Goal: Task Accomplishment & Management: Manage account settings

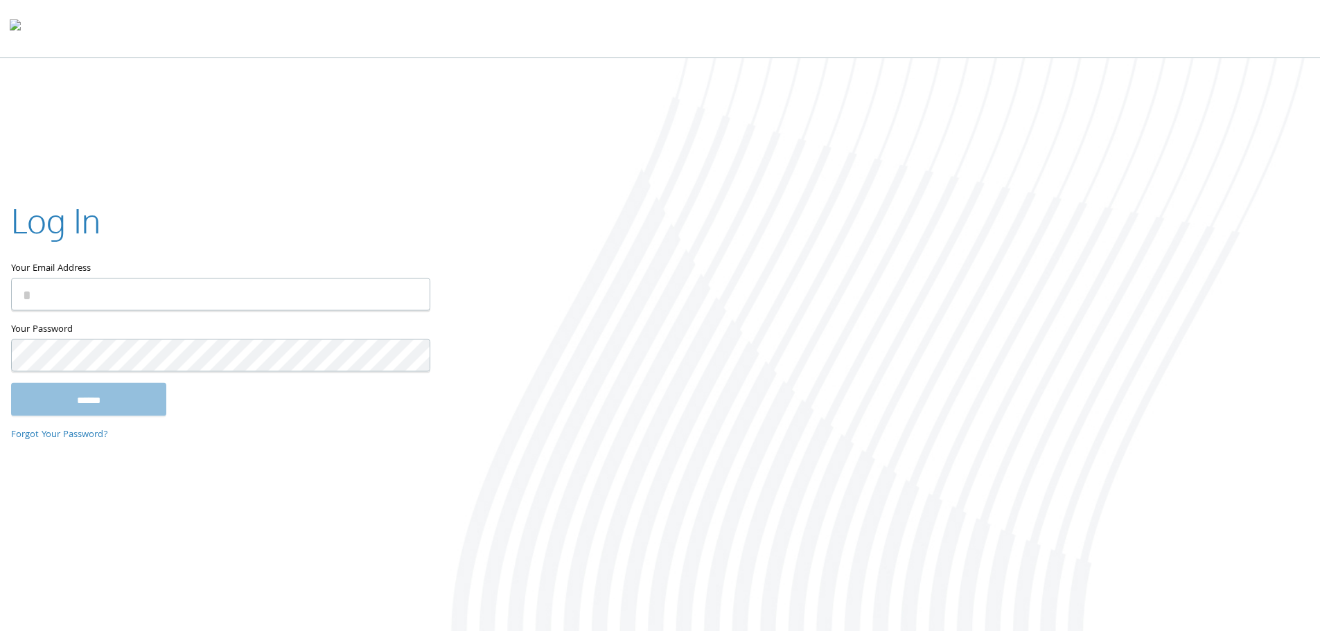
type input "**********"
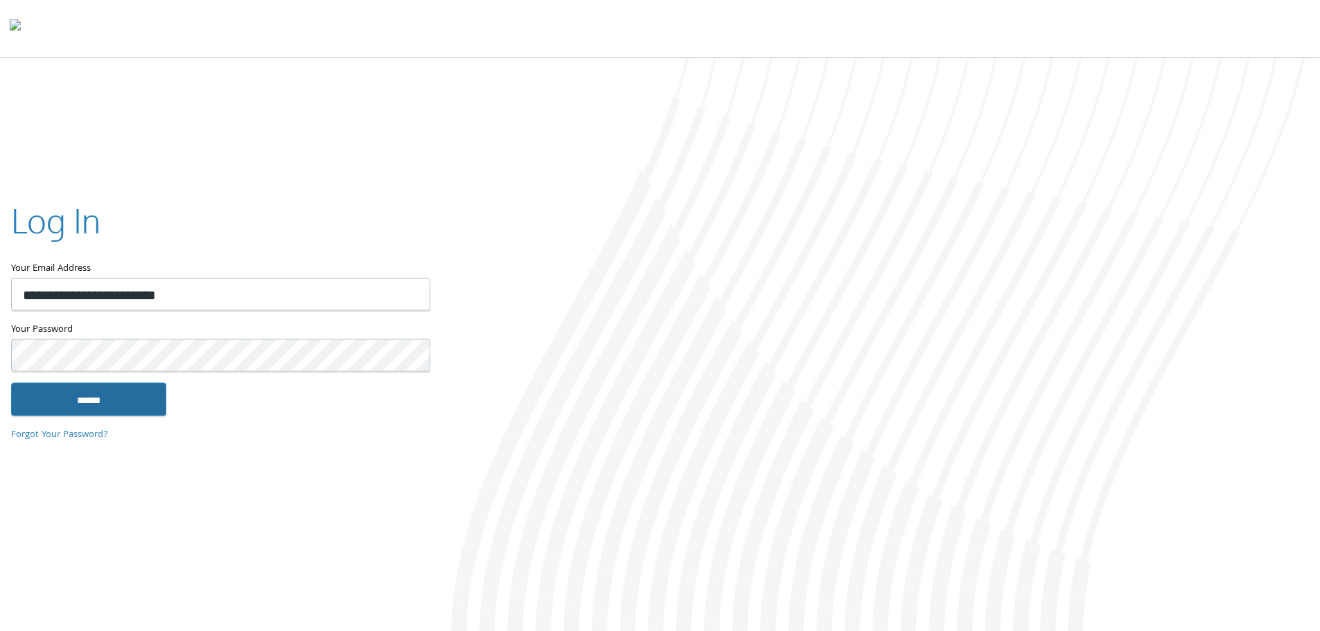
click at [131, 409] on input "******" at bounding box center [88, 399] width 155 height 33
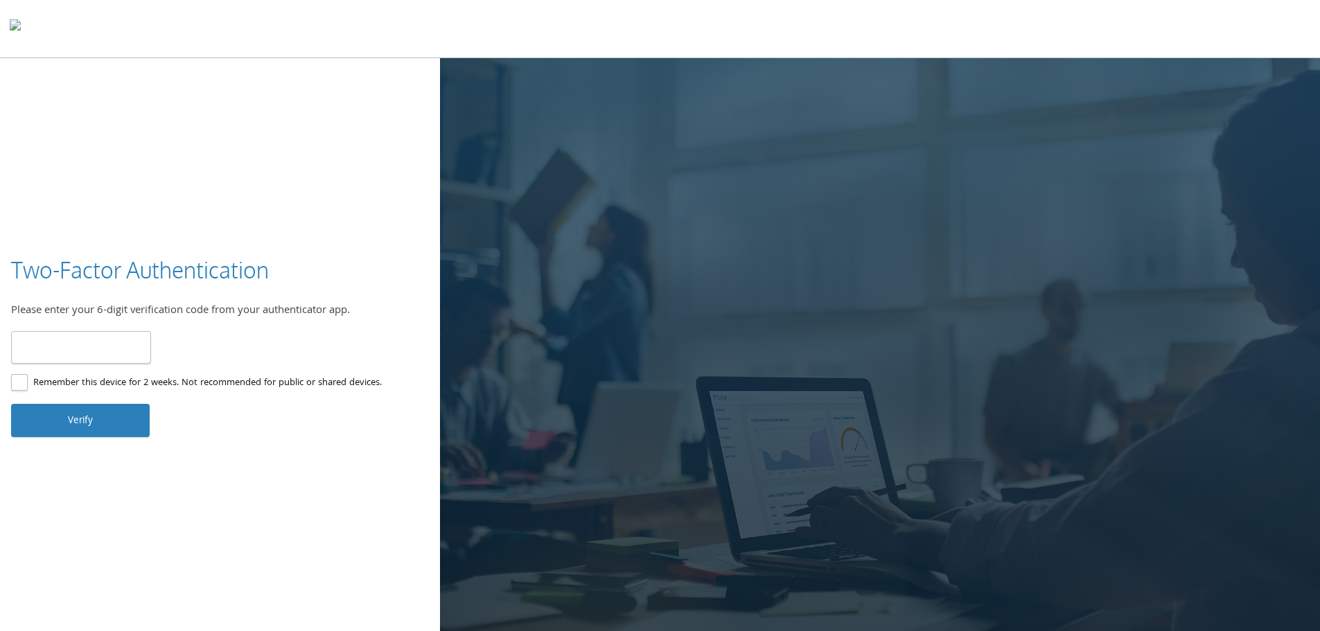
click at [96, 349] on input "number" at bounding box center [81, 347] width 140 height 33
drag, startPoint x: 92, startPoint y: 358, endPoint x: 43, endPoint y: 350, distance: 49.8
click at [43, 350] on input "number" at bounding box center [81, 347] width 140 height 33
drag, startPoint x: 54, startPoint y: 342, endPoint x: 279, endPoint y: 188, distance: 273.1
click at [184, 227] on div "Two-Factor Authentication Please enter your 6-digit verification code from your…" at bounding box center [660, 346] width 1320 height 576
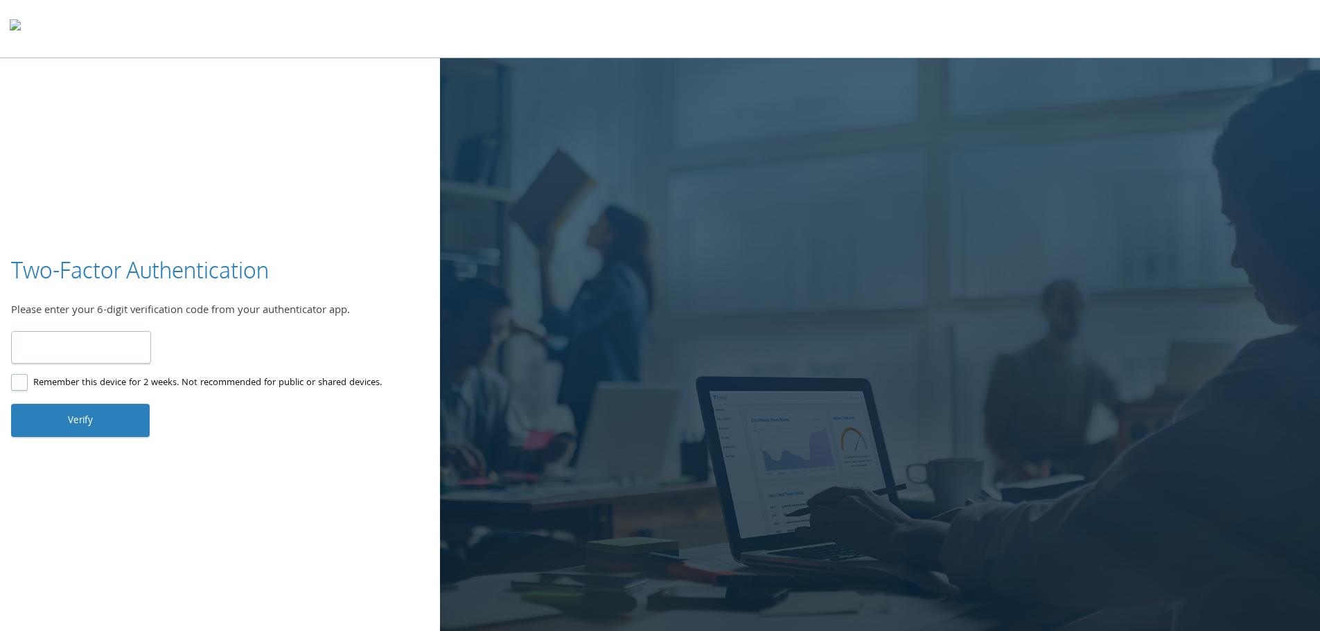
drag, startPoint x: 113, startPoint y: 344, endPoint x: 107, endPoint y: 337, distance: 8.8
click at [113, 344] on input "number" at bounding box center [81, 347] width 140 height 33
drag, startPoint x: 94, startPoint y: 346, endPoint x: 686, endPoint y: 606, distance: 647.0
click at [690, 628] on div at bounding box center [880, 346] width 880 height 576
drag, startPoint x: 93, startPoint y: 359, endPoint x: 375, endPoint y: 257, distance: 299.9
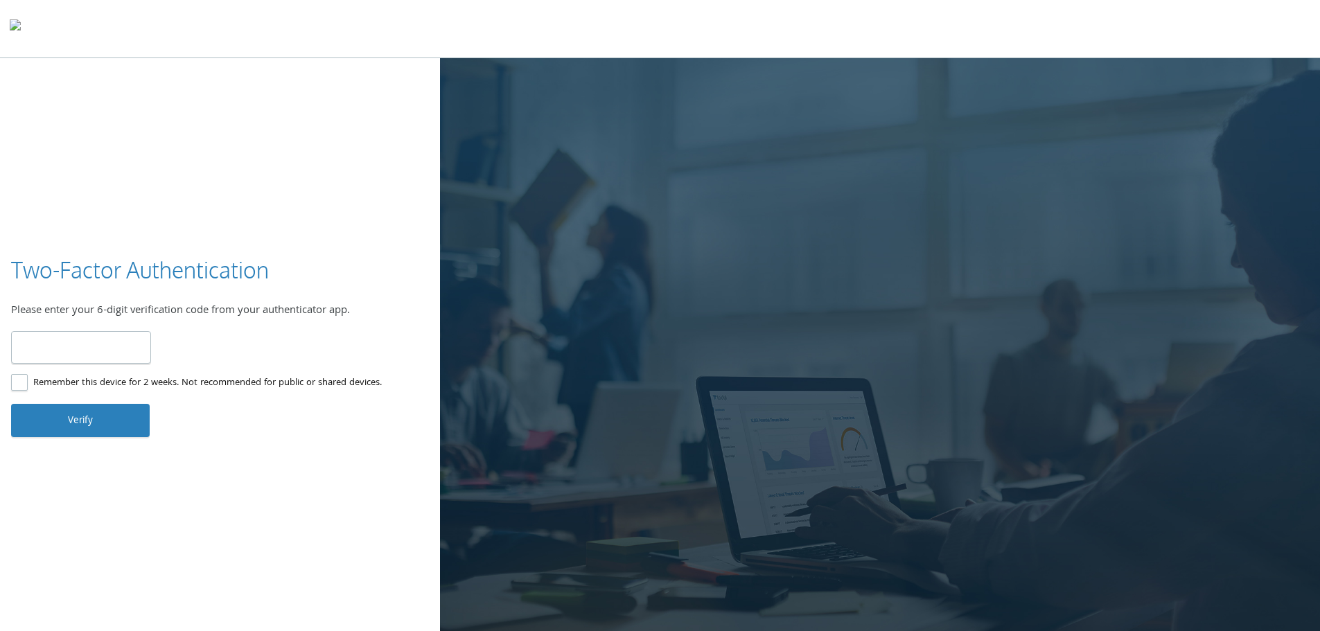
click at [375, 257] on div "Two-Factor Authentication" at bounding box center [220, 273] width 418 height 37
click at [82, 342] on input "number" at bounding box center [81, 347] width 140 height 33
type input "******"
click at [121, 425] on button "Verify" at bounding box center [80, 420] width 139 height 33
